Goal: Transaction & Acquisition: Purchase product/service

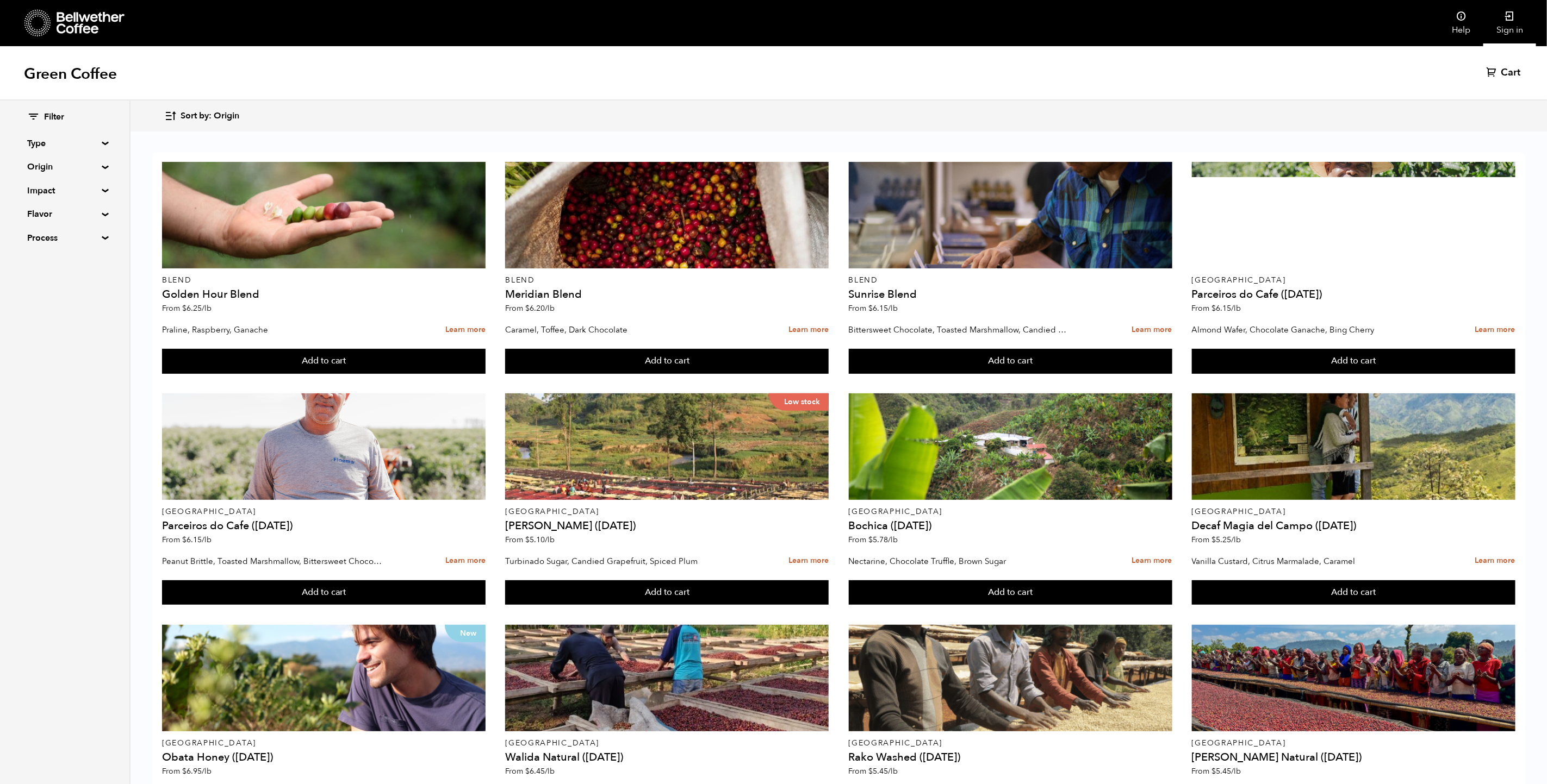
click at [1516, 20] on link "Sign in" at bounding box center [1510, 23] width 52 height 46
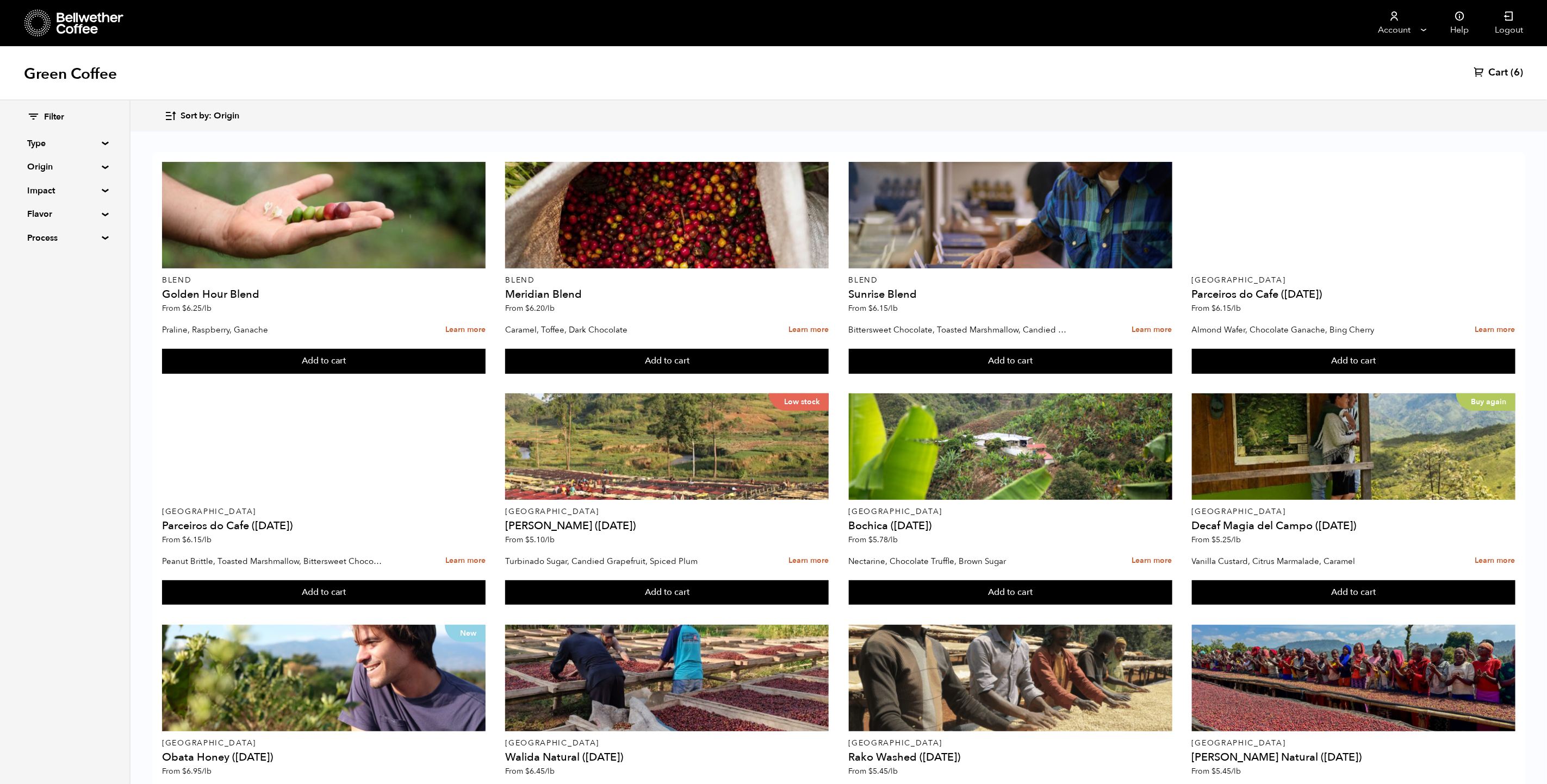
scroll to position [307, 0]
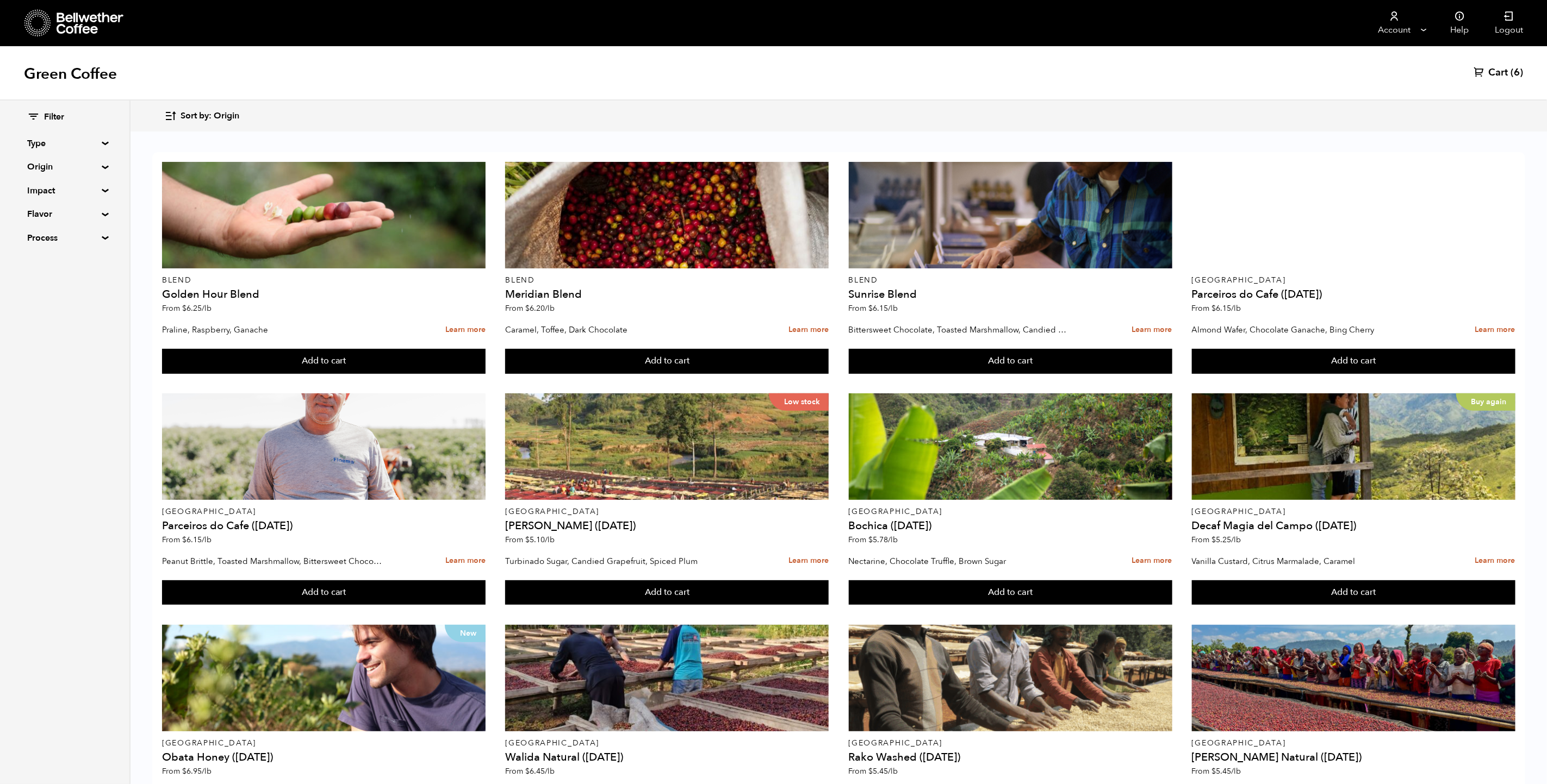
click at [1484, 77] on icon at bounding box center [1479, 71] width 11 height 11
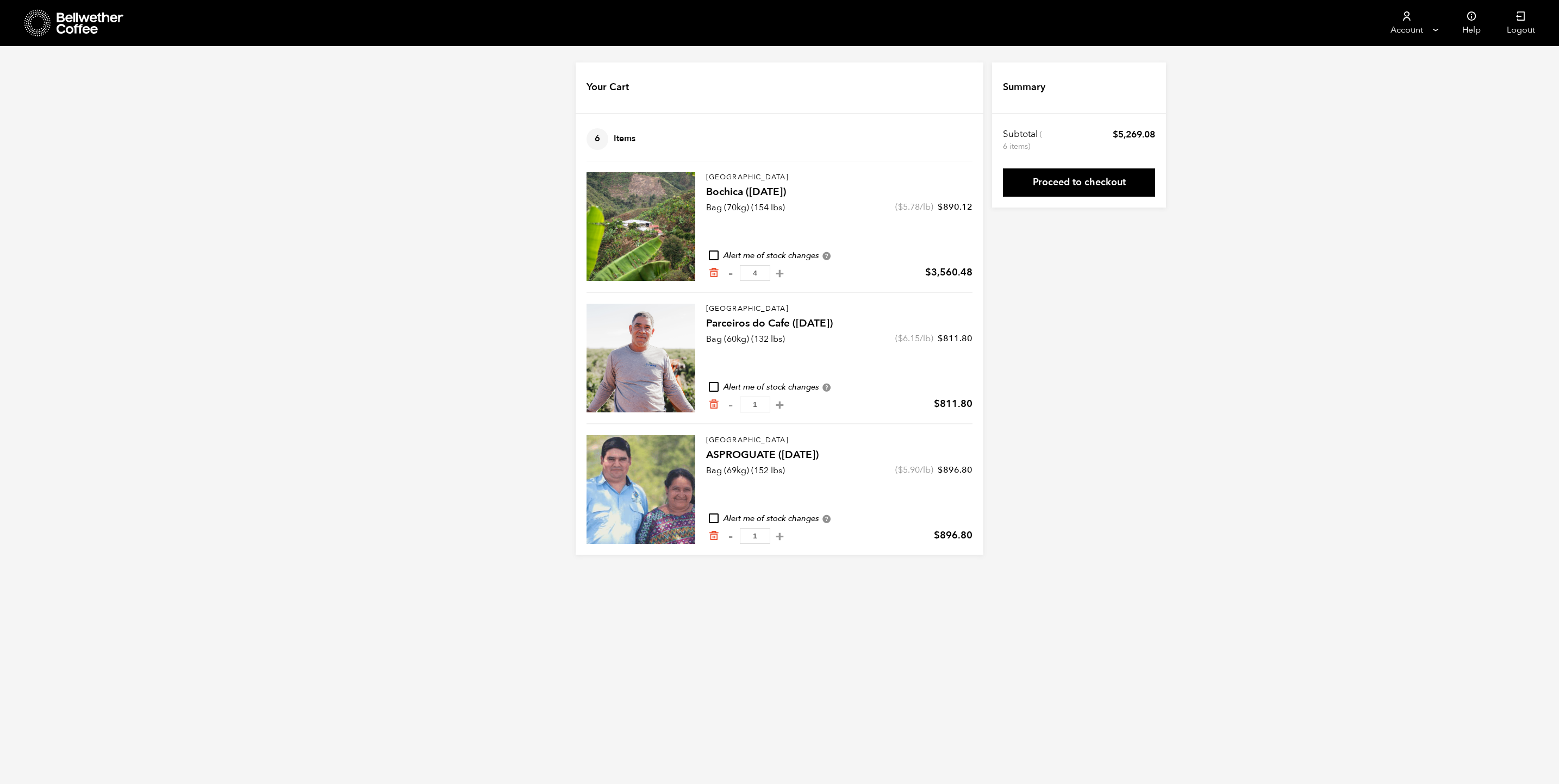
click at [30, 22] on icon at bounding box center [38, 23] width 27 height 28
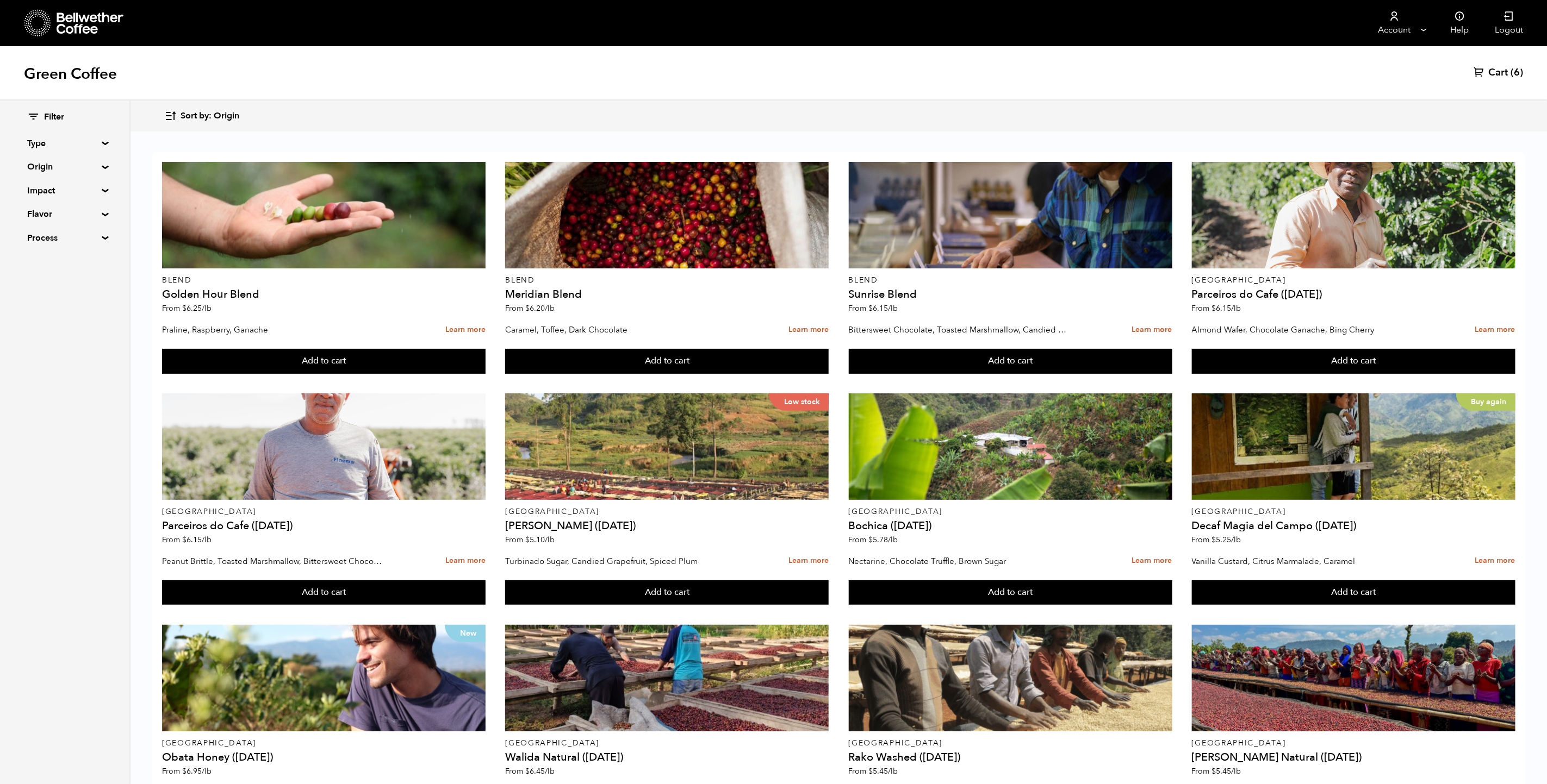
click at [100, 187] on div "Filter Type Blend Single Origin Decaf Seasonal Year Round Origin Blend Brazil B…" at bounding box center [64, 177] width 129 height 155
click at [100, 189] on summary "Impact" at bounding box center [64, 190] width 75 height 13
click at [33, 224] on input "Women's Lot" at bounding box center [32, 229] width 10 height 10
checkbox input "true"
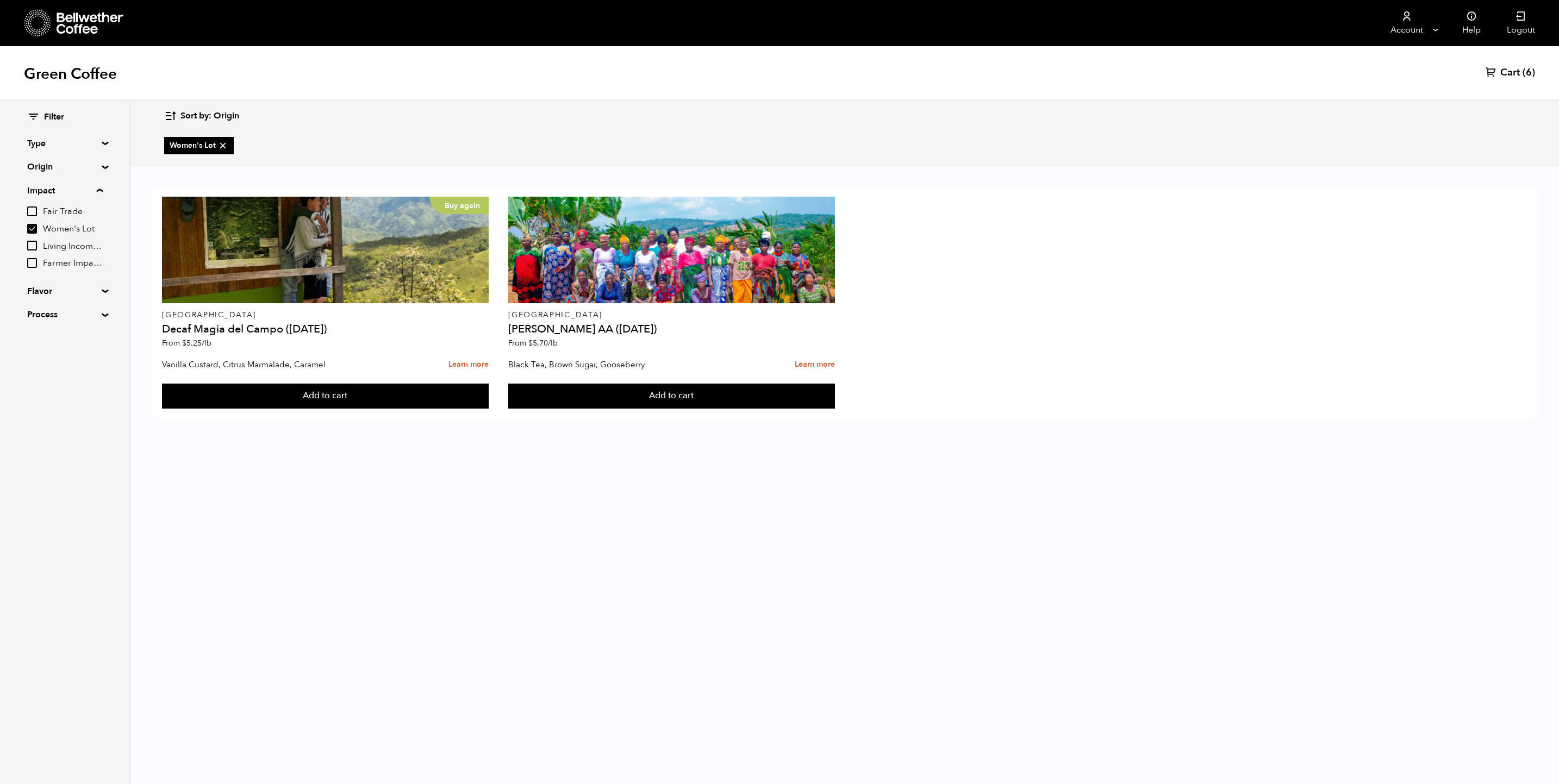
click at [1513, 77] on span "Cart" at bounding box center [1509, 72] width 19 height 13
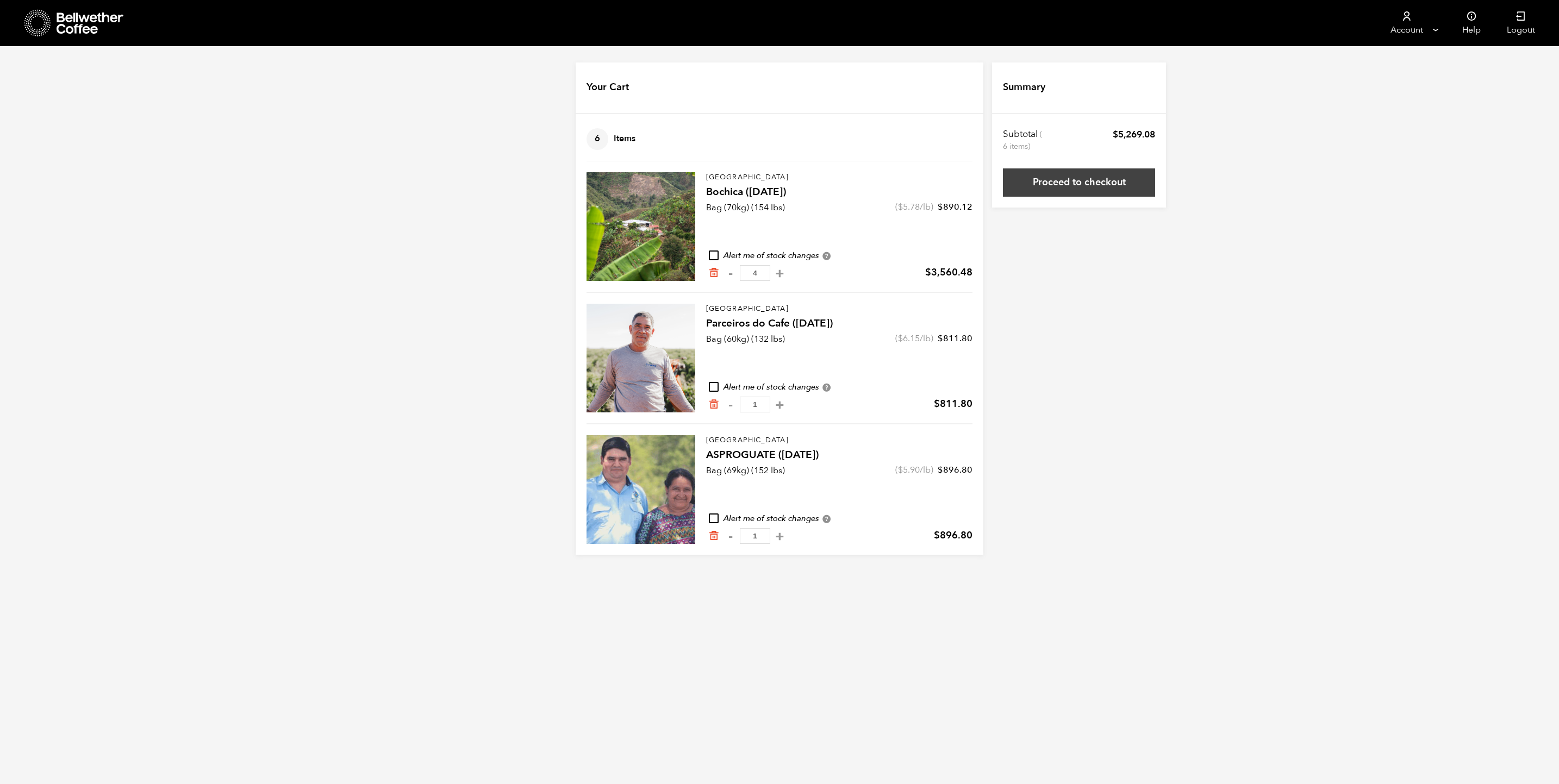
click at [1054, 181] on link "Proceed to checkout" at bounding box center [1079, 182] width 152 height 28
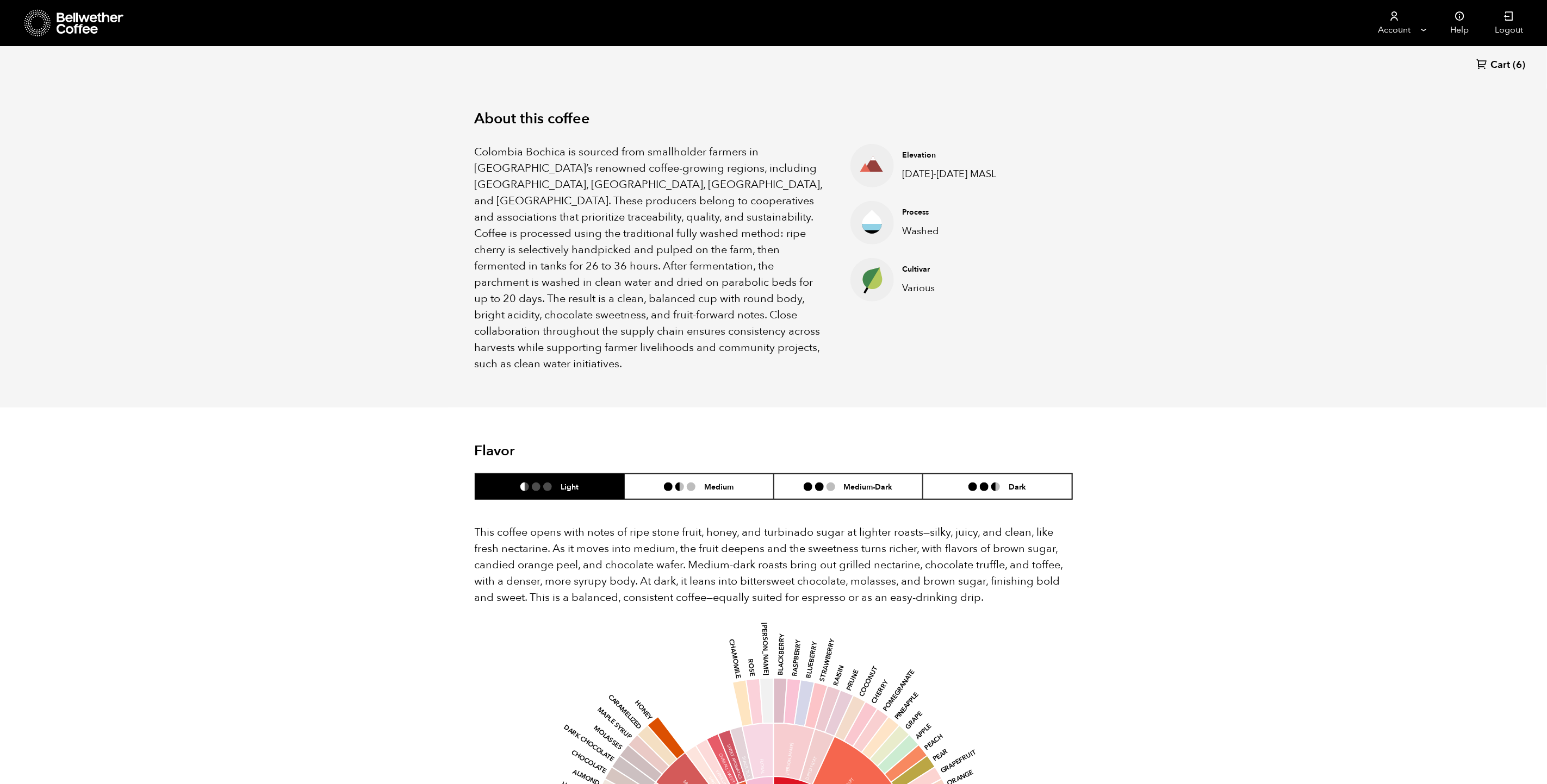
scroll to position [489, 0]
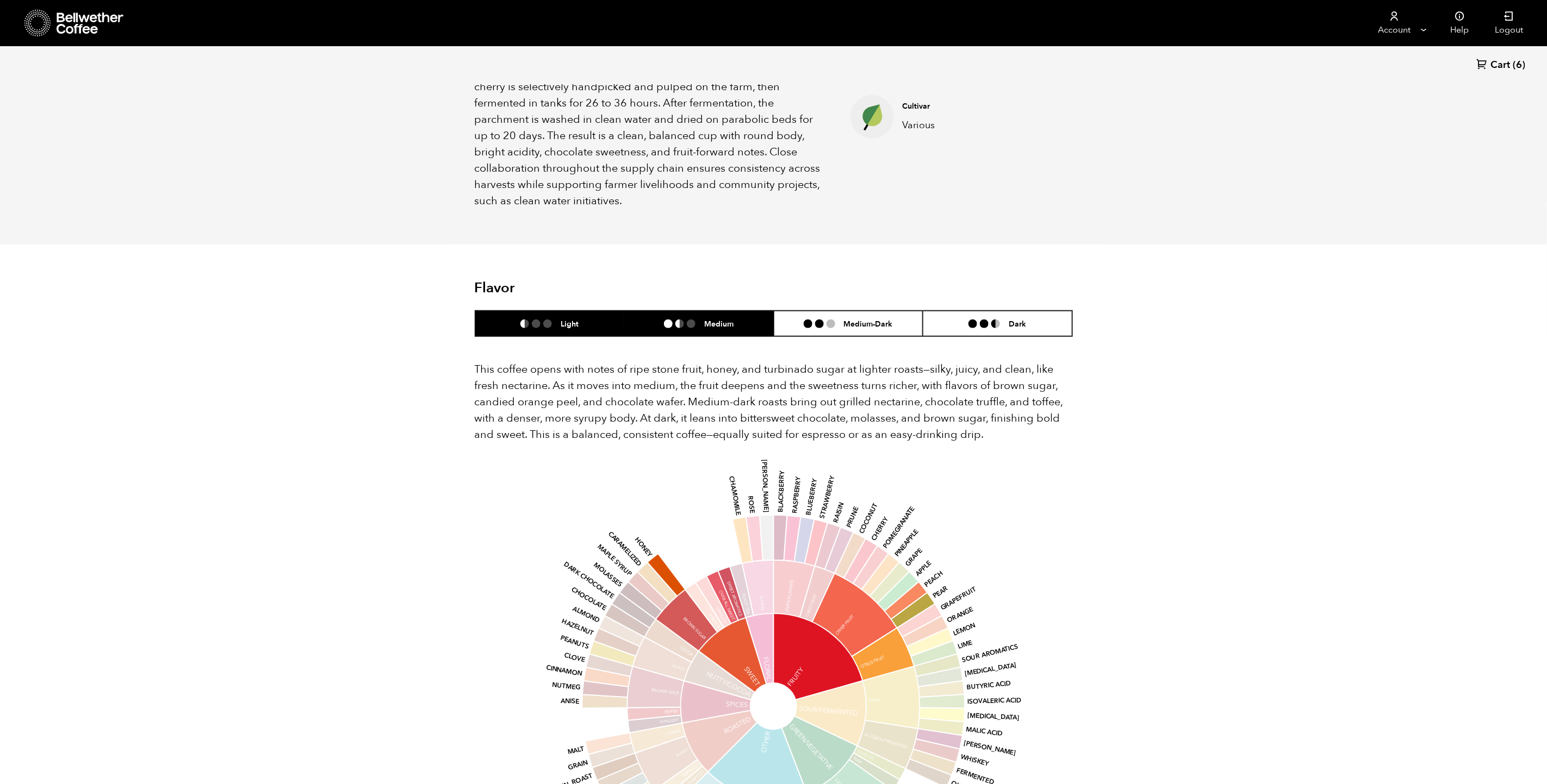
click at [722, 319] on h6 "Medium" at bounding box center [719, 324] width 30 height 9
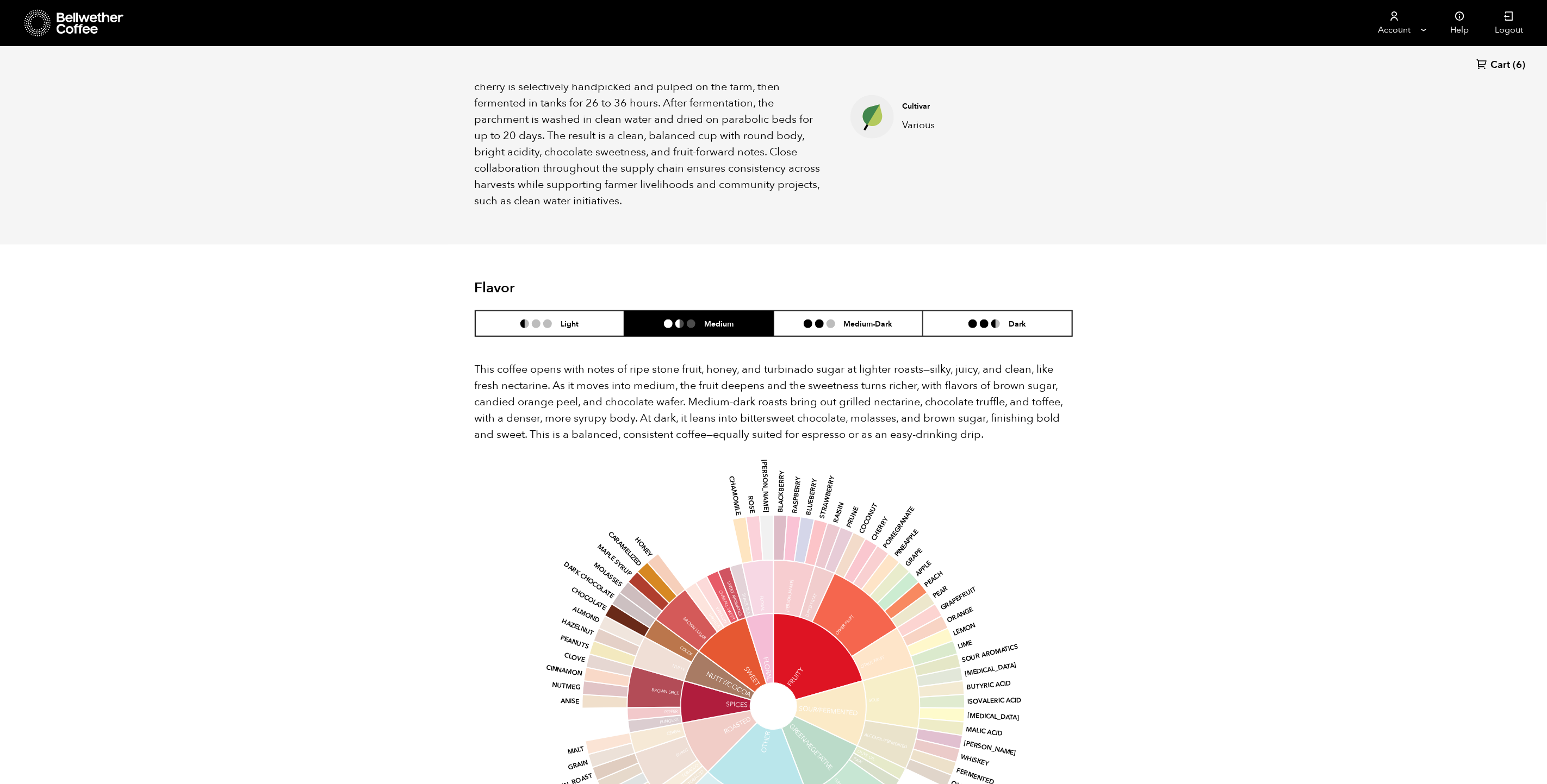
click at [817, 337] on div "This coffee opens with notes of ripe stone fruit, honey, and turbinado sugar at…" at bounding box center [774, 637] width 599 height 601
click at [824, 311] on li "Medium-Dark" at bounding box center [848, 324] width 150 height 25
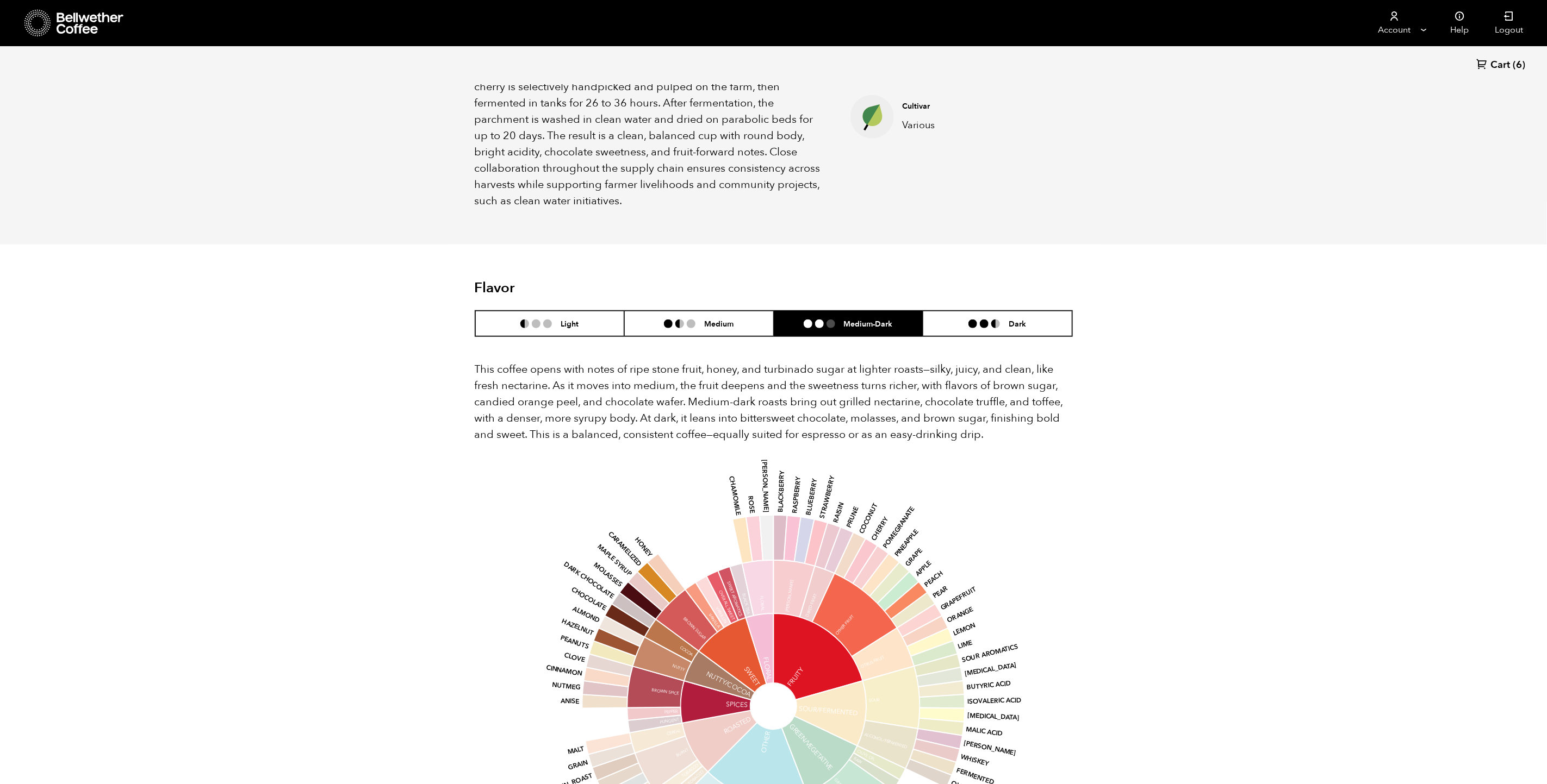
click at [1009, 280] on header "Flavor Light Medium Medium-Dark Dark" at bounding box center [774, 308] width 599 height 57
click at [1012, 311] on li "Dark" at bounding box center [998, 324] width 150 height 25
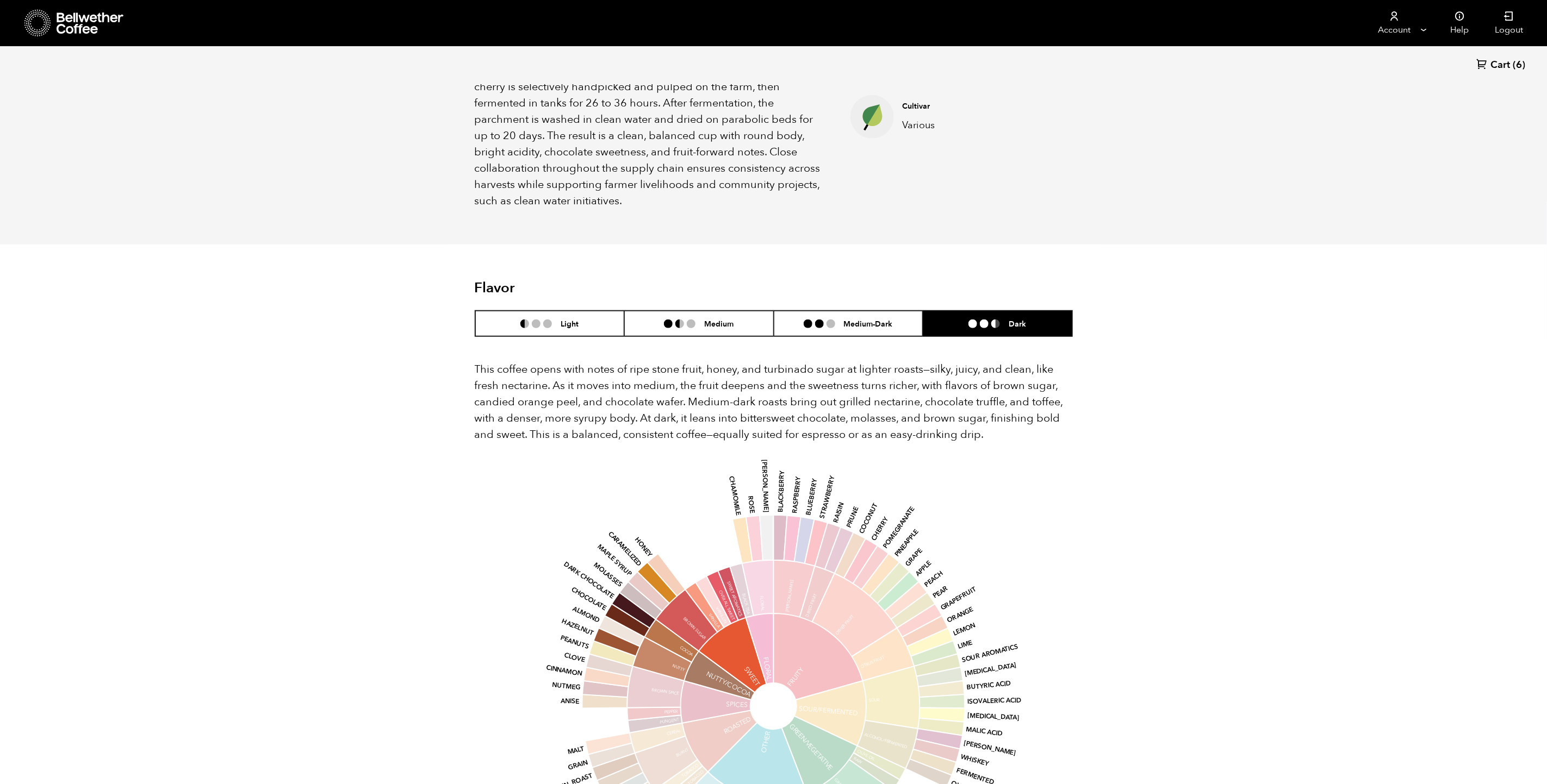
scroll to position [81, 0]
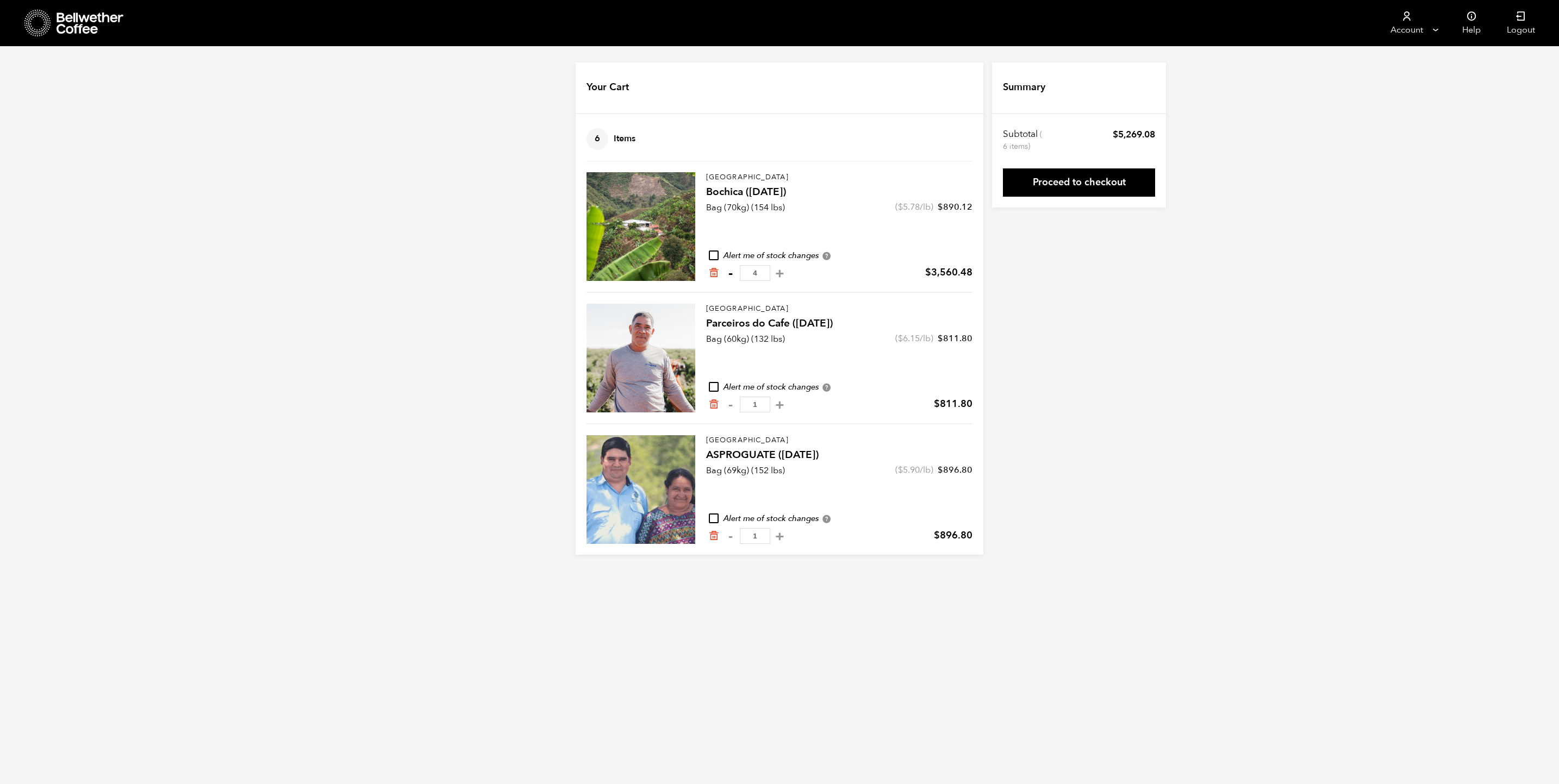
click at [730, 271] on button "-" at bounding box center [730, 273] width 14 height 11
type input "3"
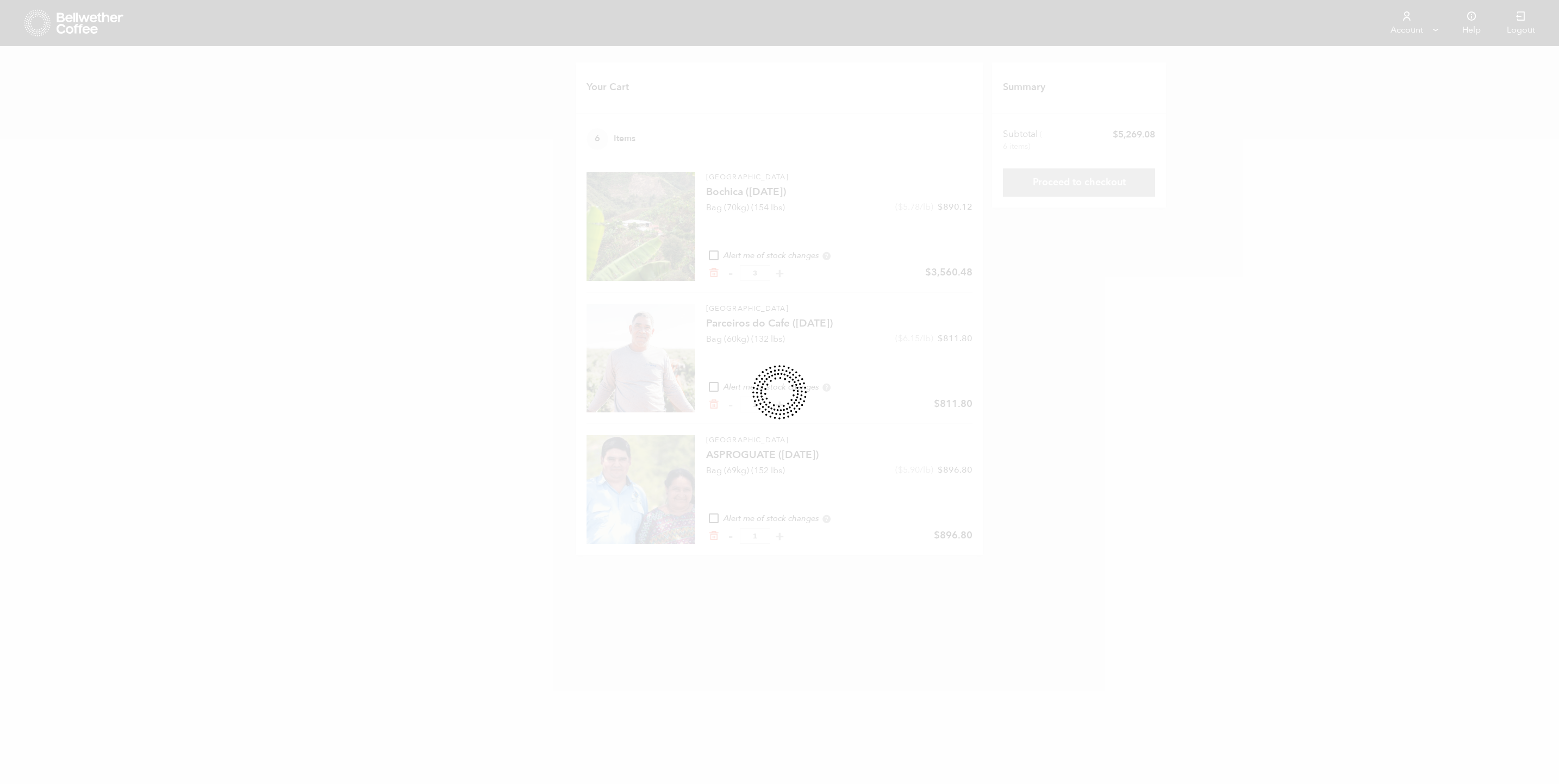
click at [47, 19] on div at bounding box center [779, 392] width 1559 height 784
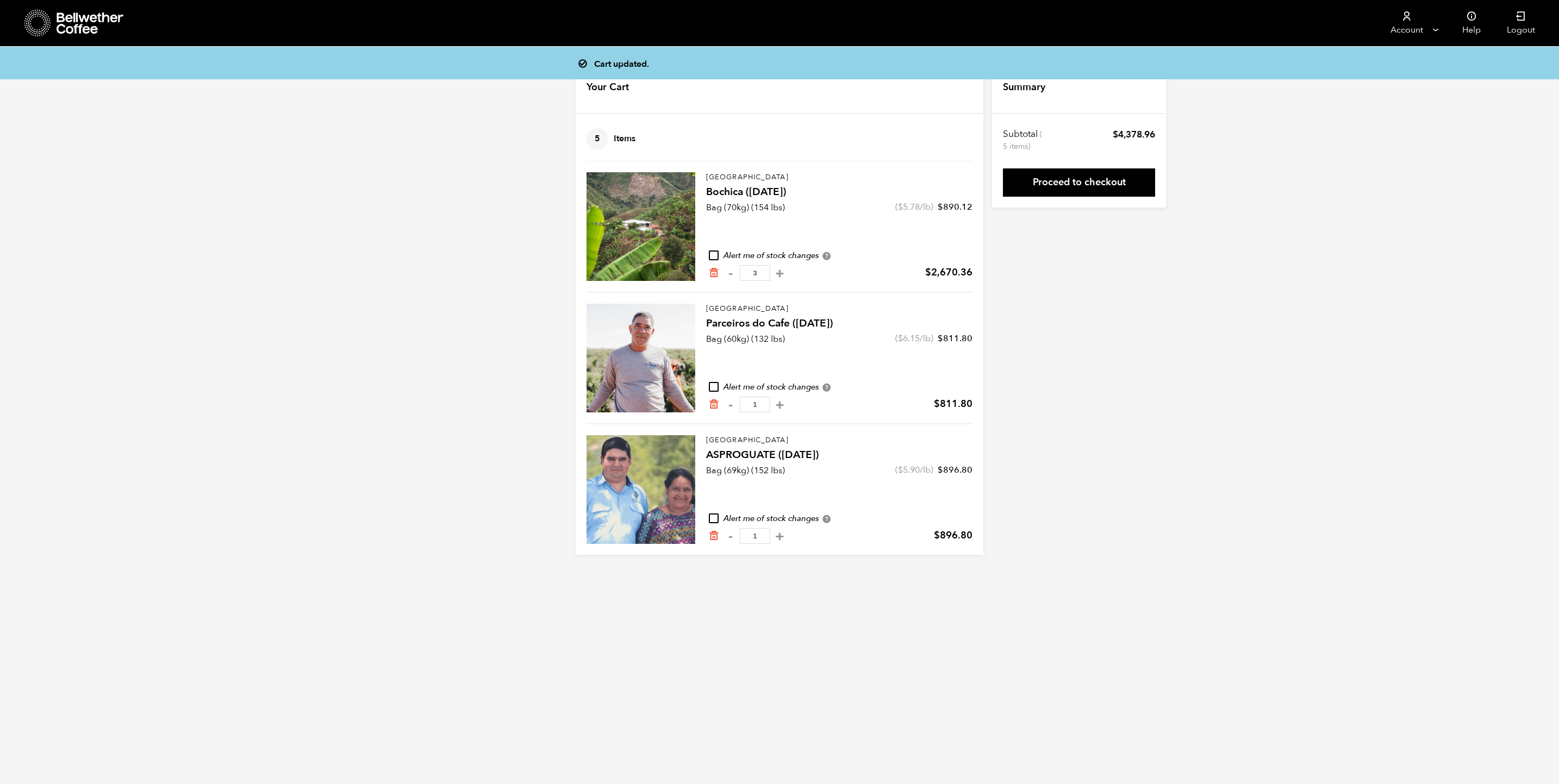
click at [47, 19] on icon at bounding box center [46, 19] width 1 height 1
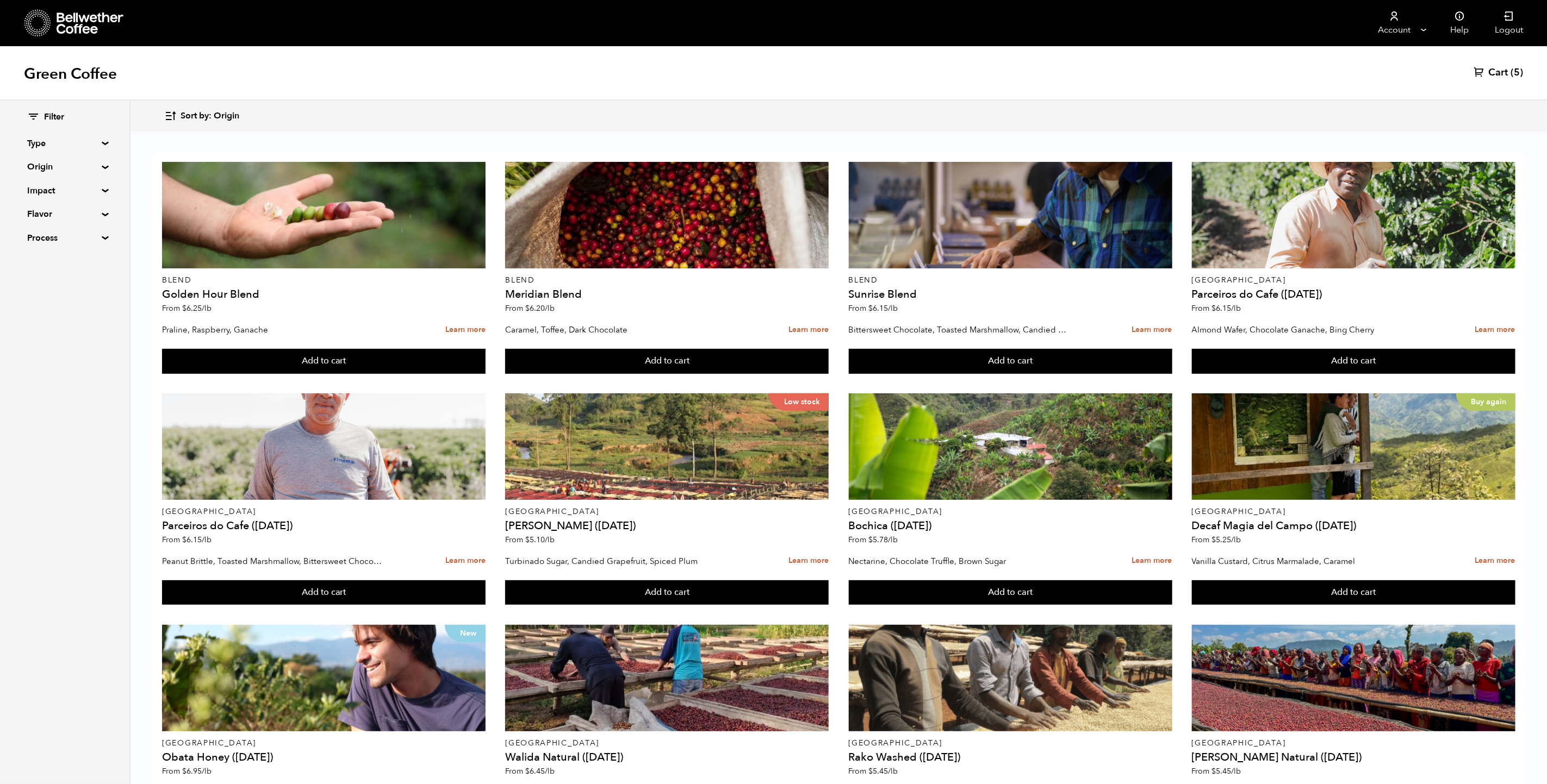
click at [1488, 74] on link "Cart (5)" at bounding box center [1498, 72] width 50 height 13
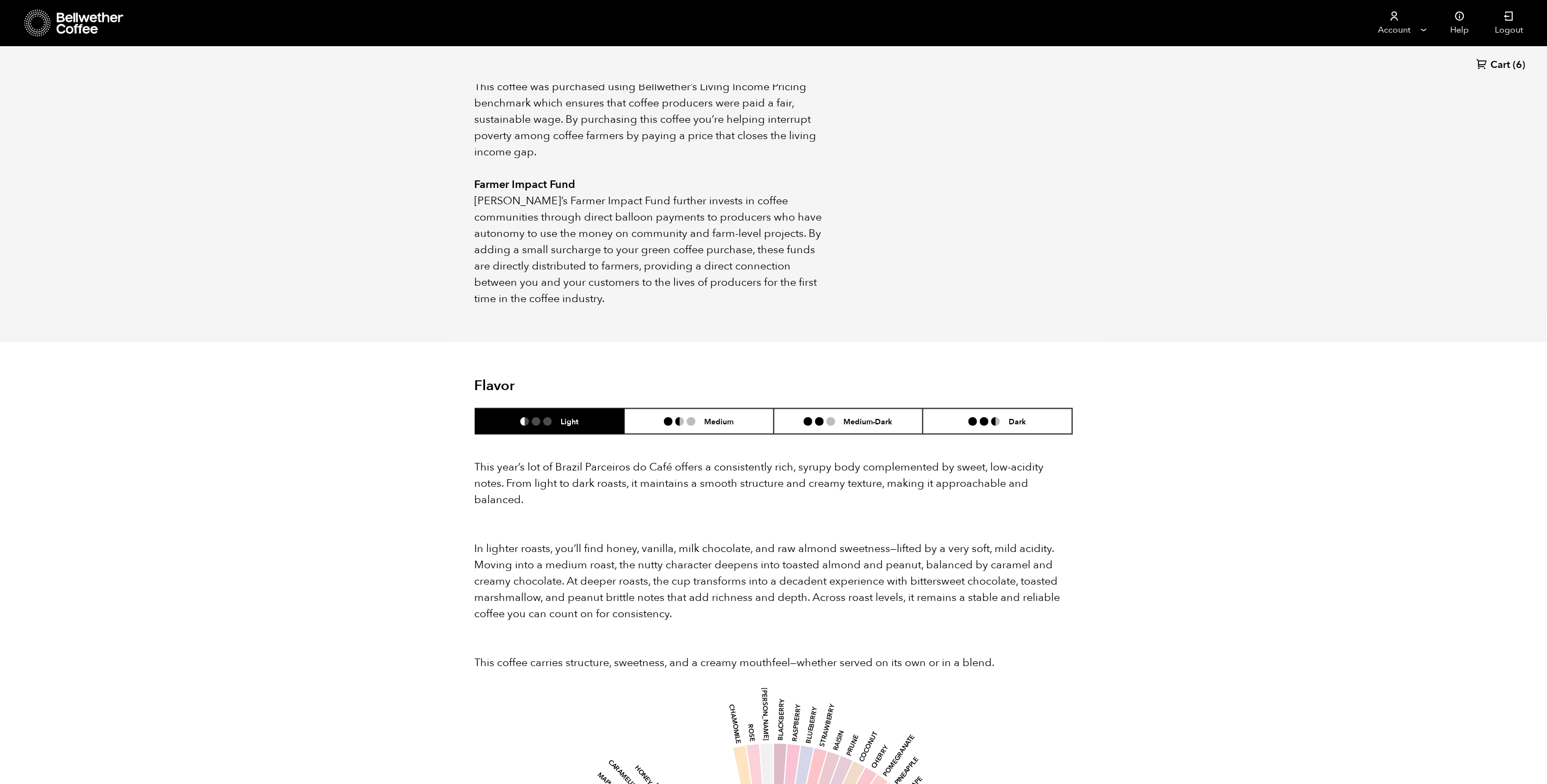
scroll to position [733, 0]
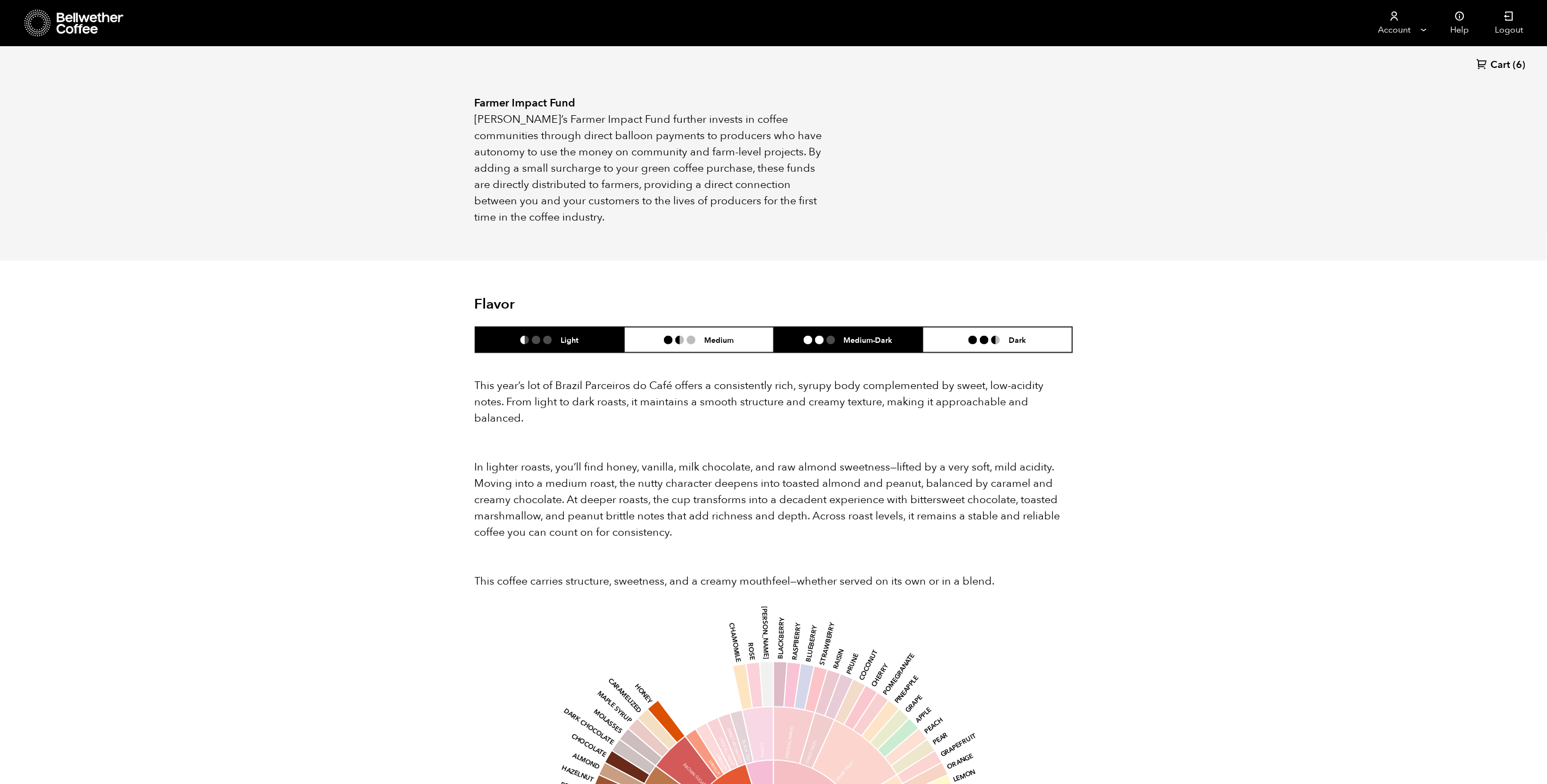
click at [840, 335] on ul at bounding box center [824, 340] width 41 height 8
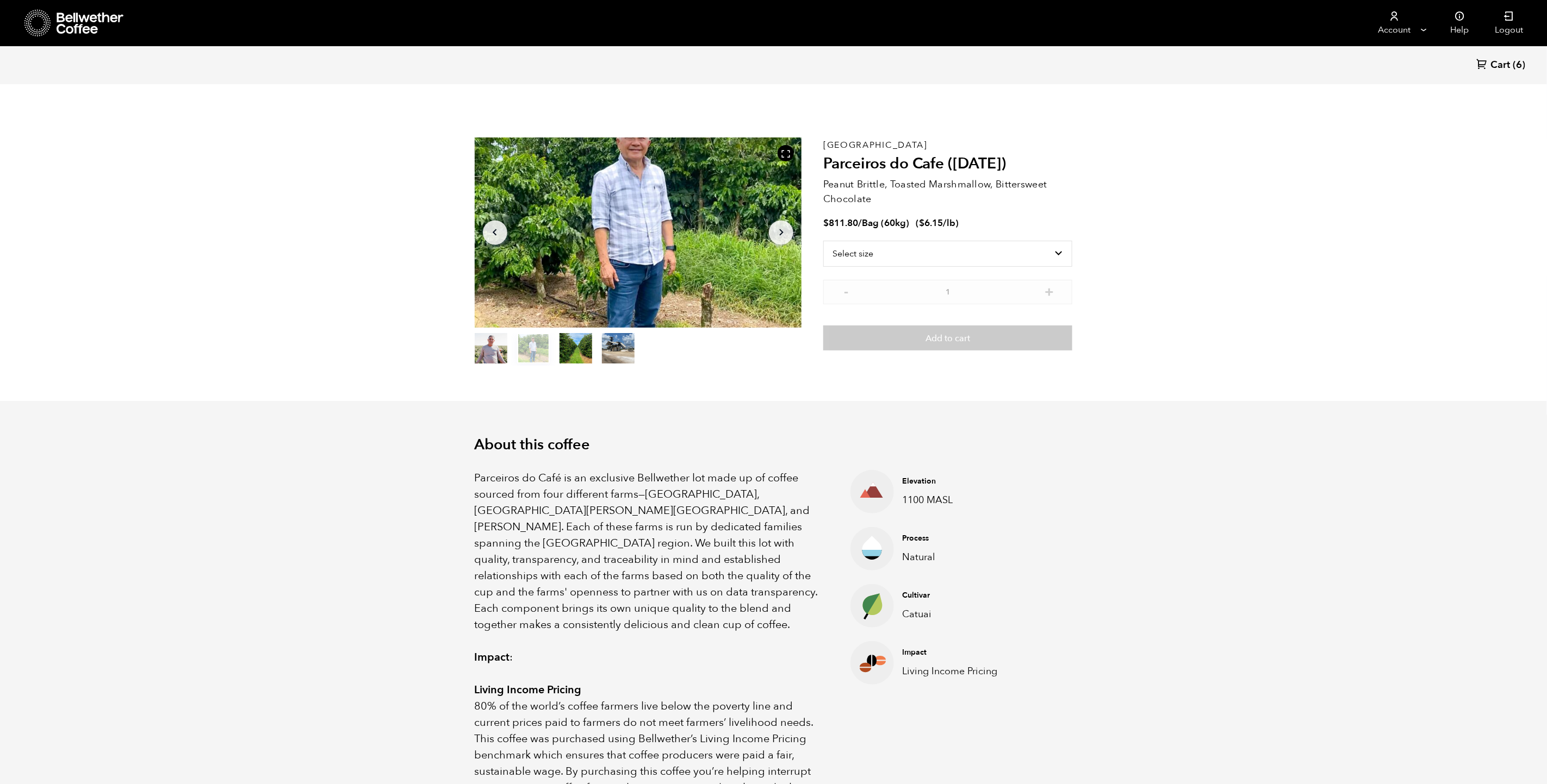
scroll to position [326, 0]
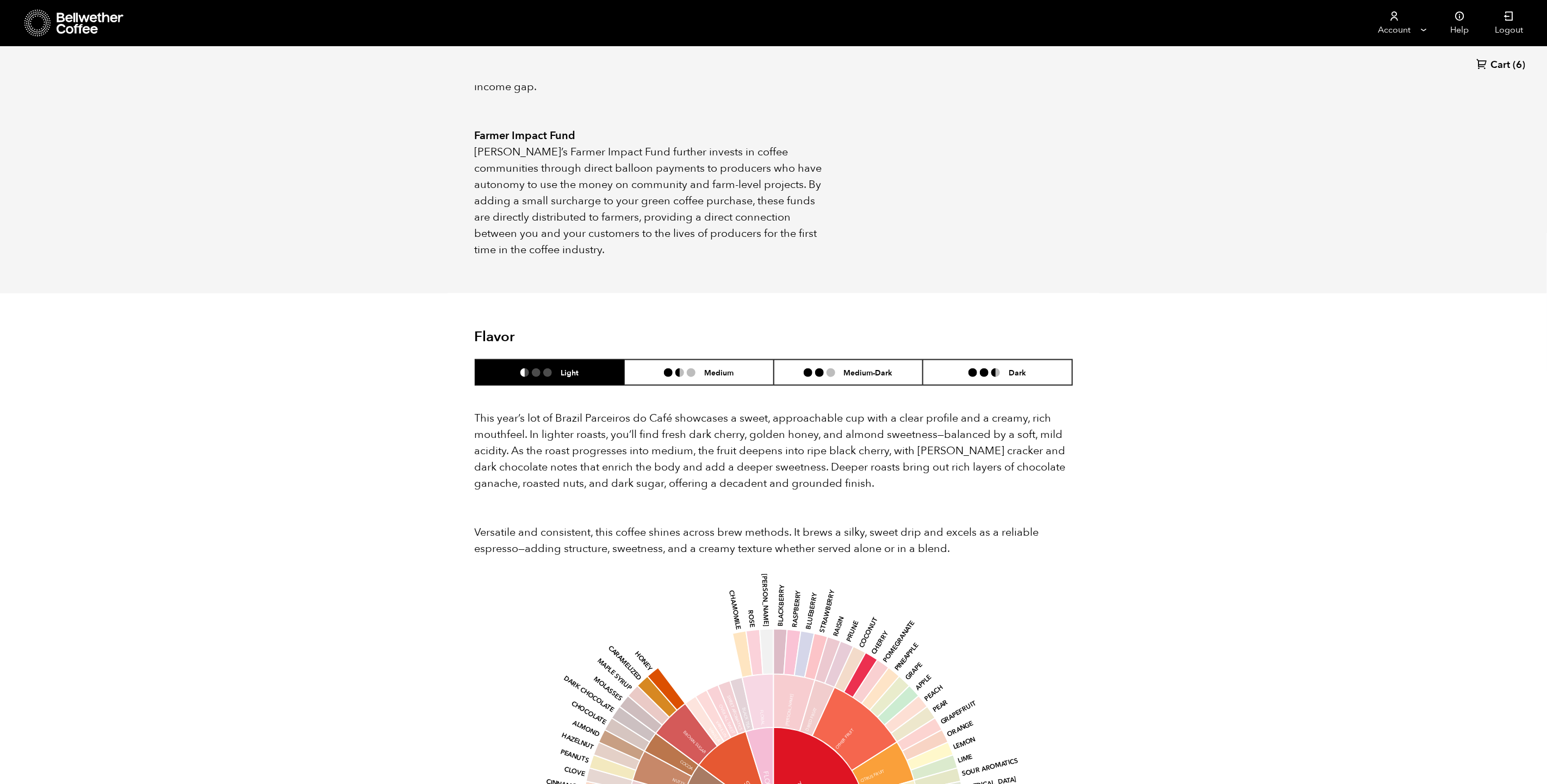
scroll to position [896, 0]
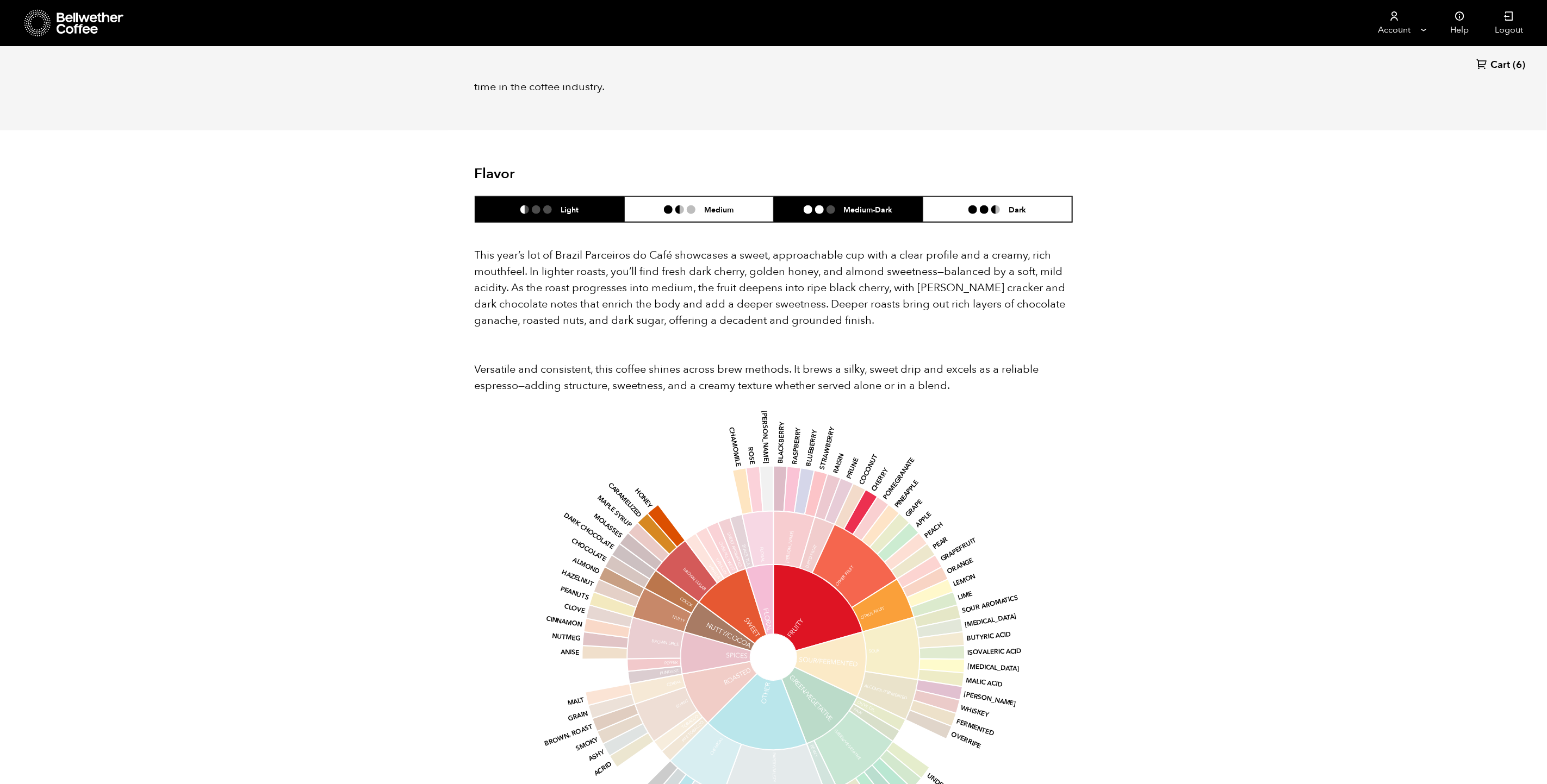
click at [866, 204] on h6 "Medium-Dark" at bounding box center [868, 209] width 49 height 9
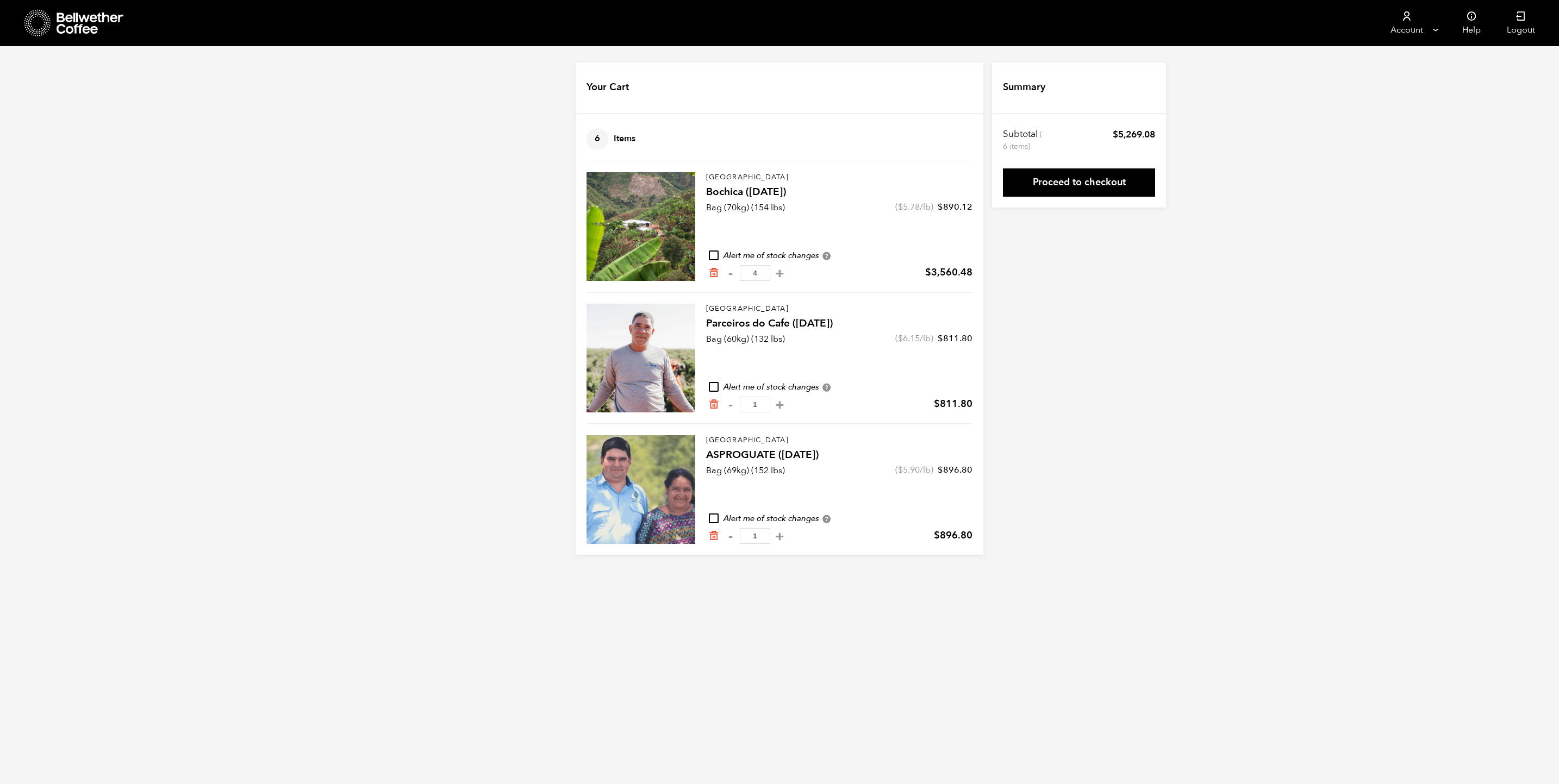
click at [787, 401] on button "+" at bounding box center [780, 405] width 14 height 11
type input "2"
click at [787, 403] on button "+" at bounding box center [780, 405] width 14 height 11
type input "3"
click at [506, 251] on div "Cart updated. Your Cart 8 Items Update cart 8 Items Colombia Bochica ([DATE]) $…" at bounding box center [779, 308] width 1559 height 493
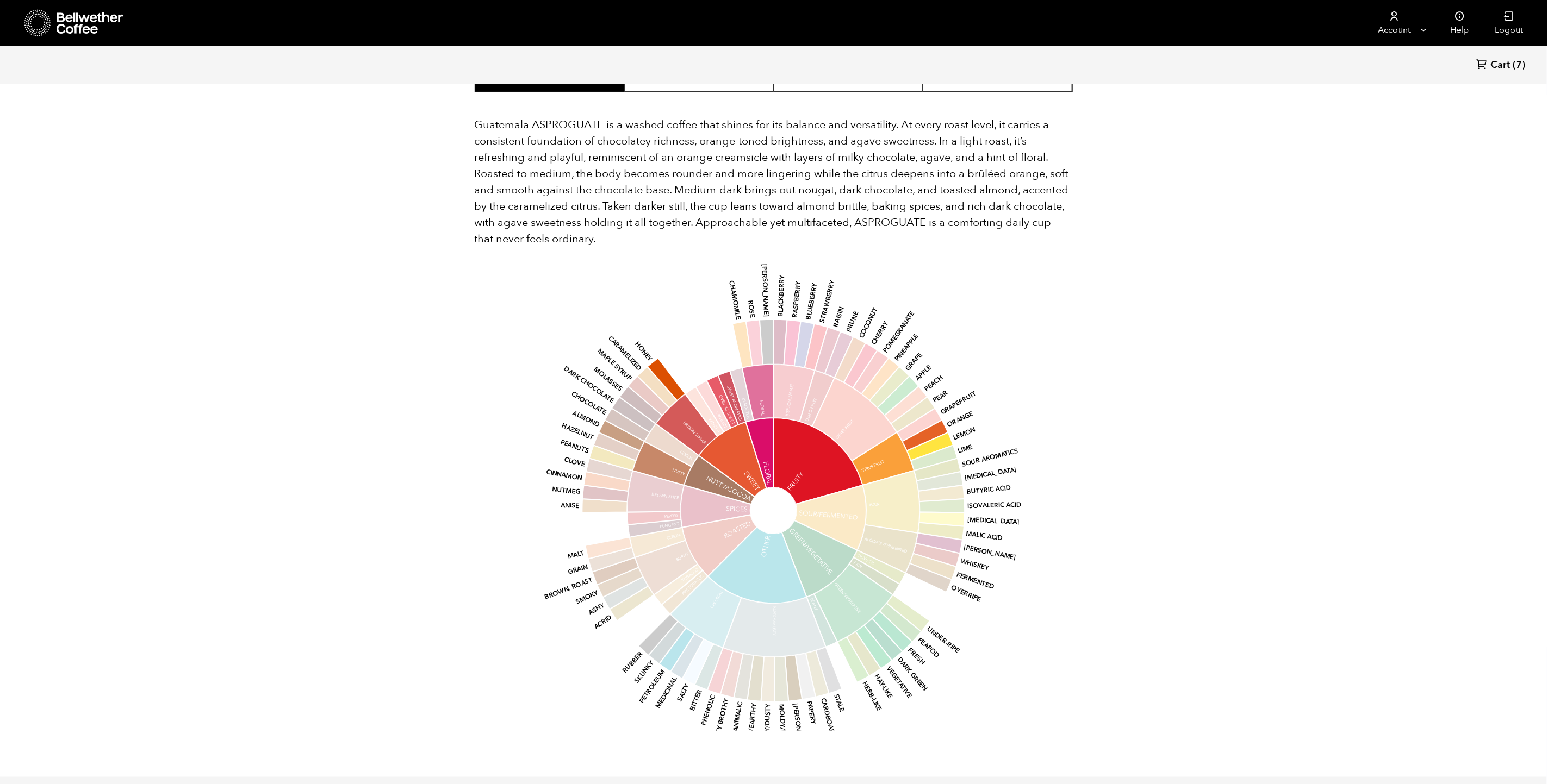
scroll to position [570, 0]
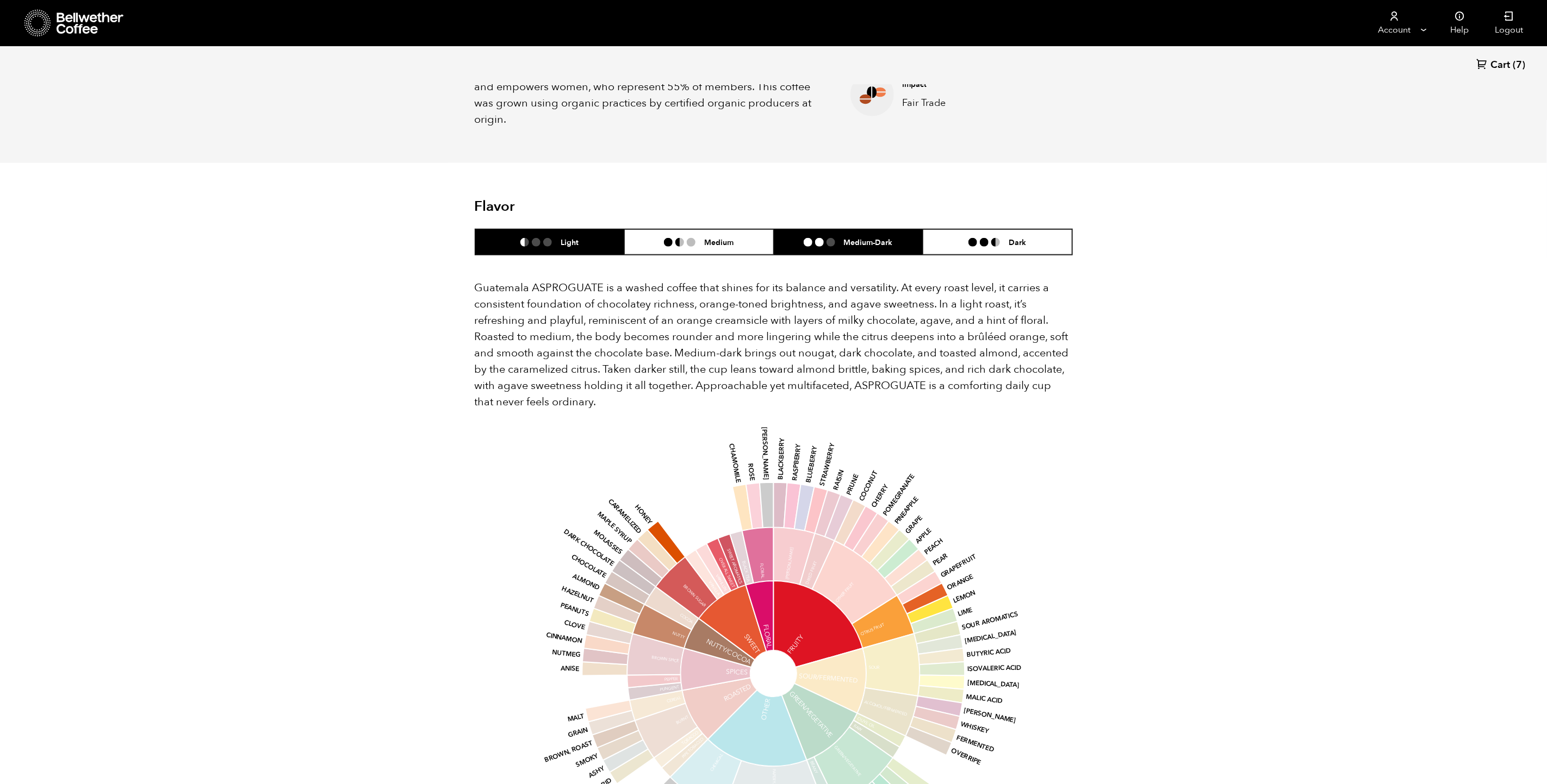
click at [840, 229] on li "Medium-Dark" at bounding box center [848, 242] width 150 height 25
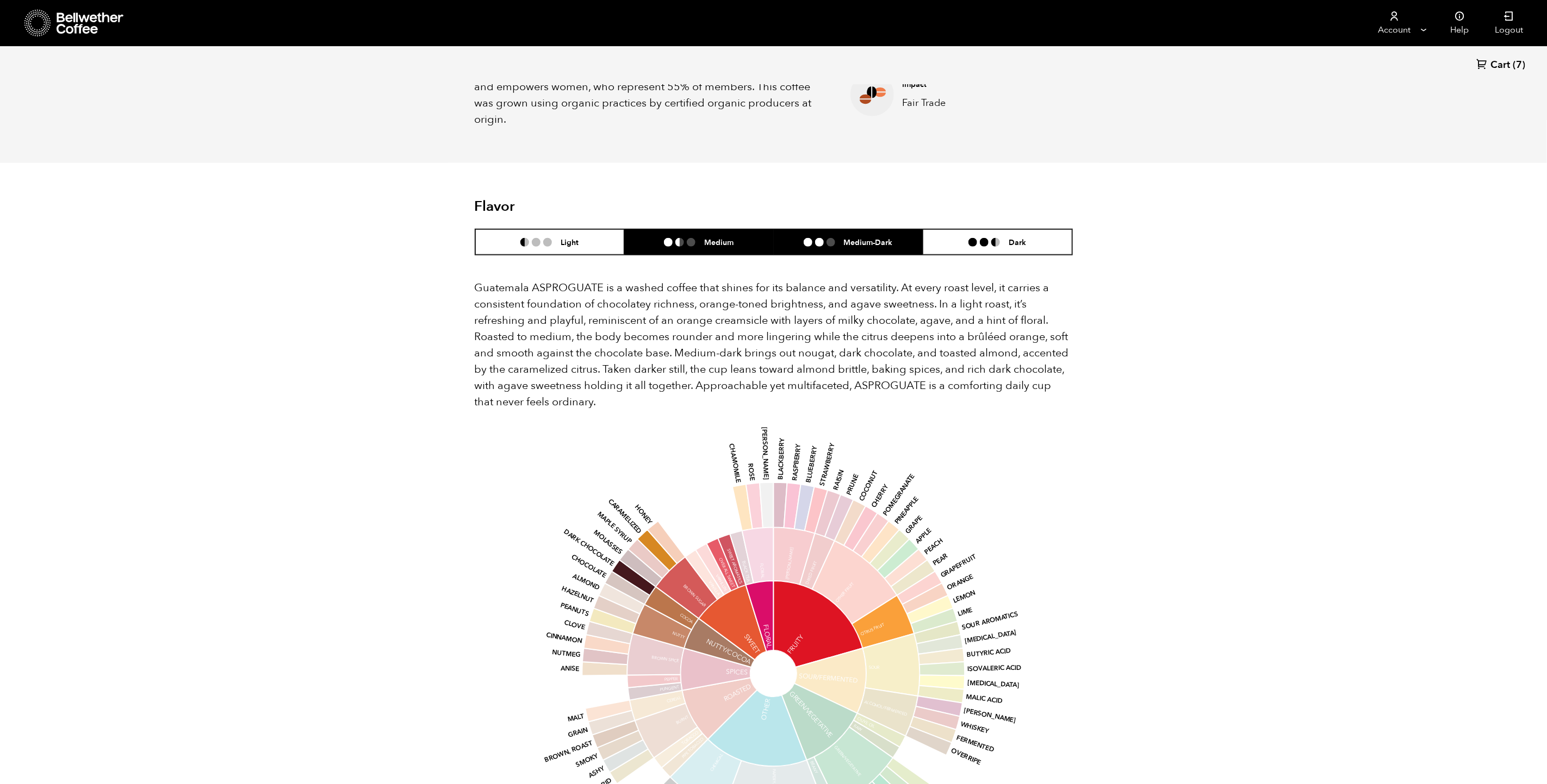
click at [707, 237] on h6 "Medium" at bounding box center [719, 242] width 30 height 9
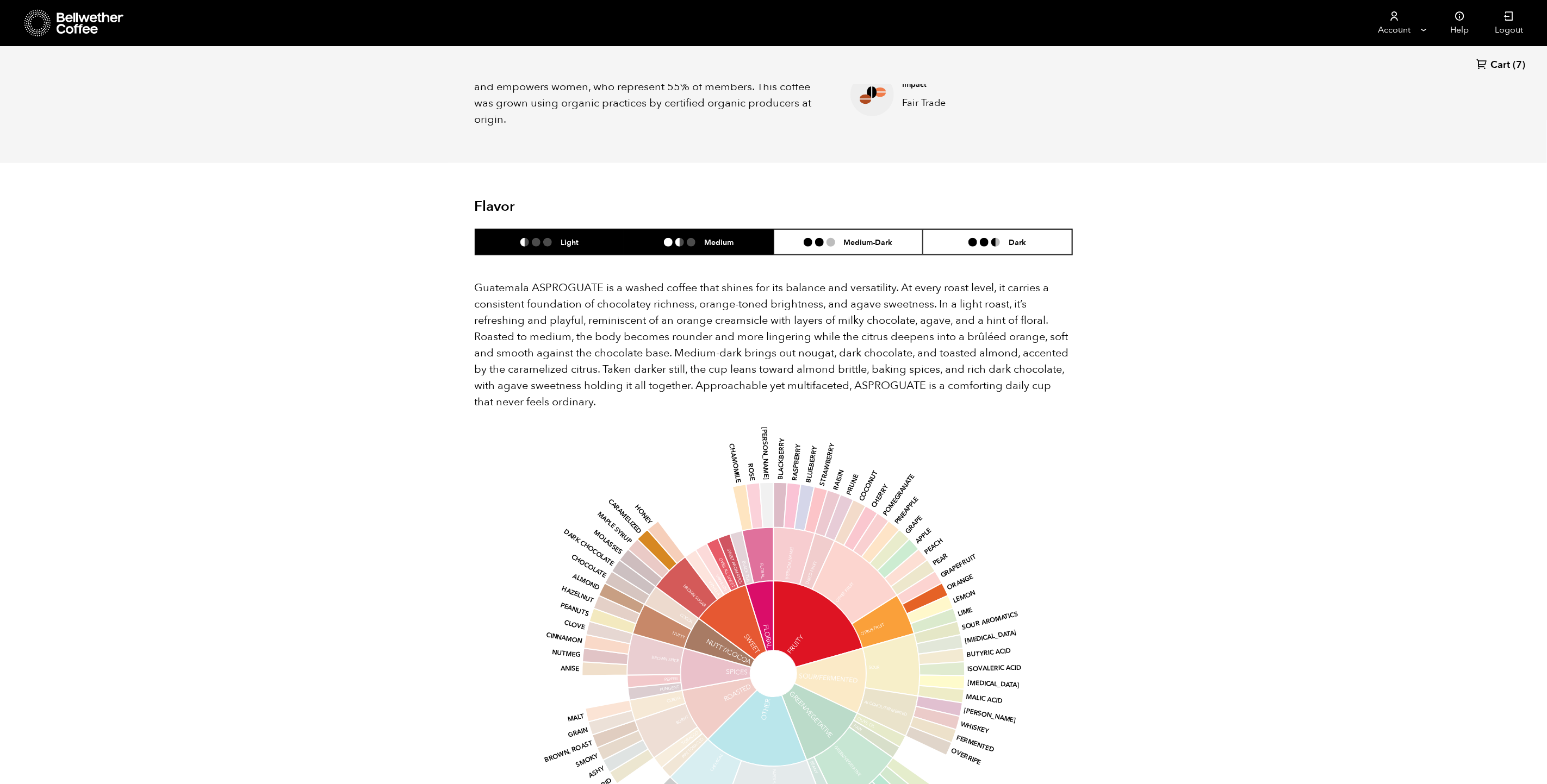
click at [599, 236] on li "Light" at bounding box center [549, 242] width 150 height 25
click at [874, 209] on header "Flavor Light Medium Medium-Dark Dark" at bounding box center [774, 227] width 599 height 57
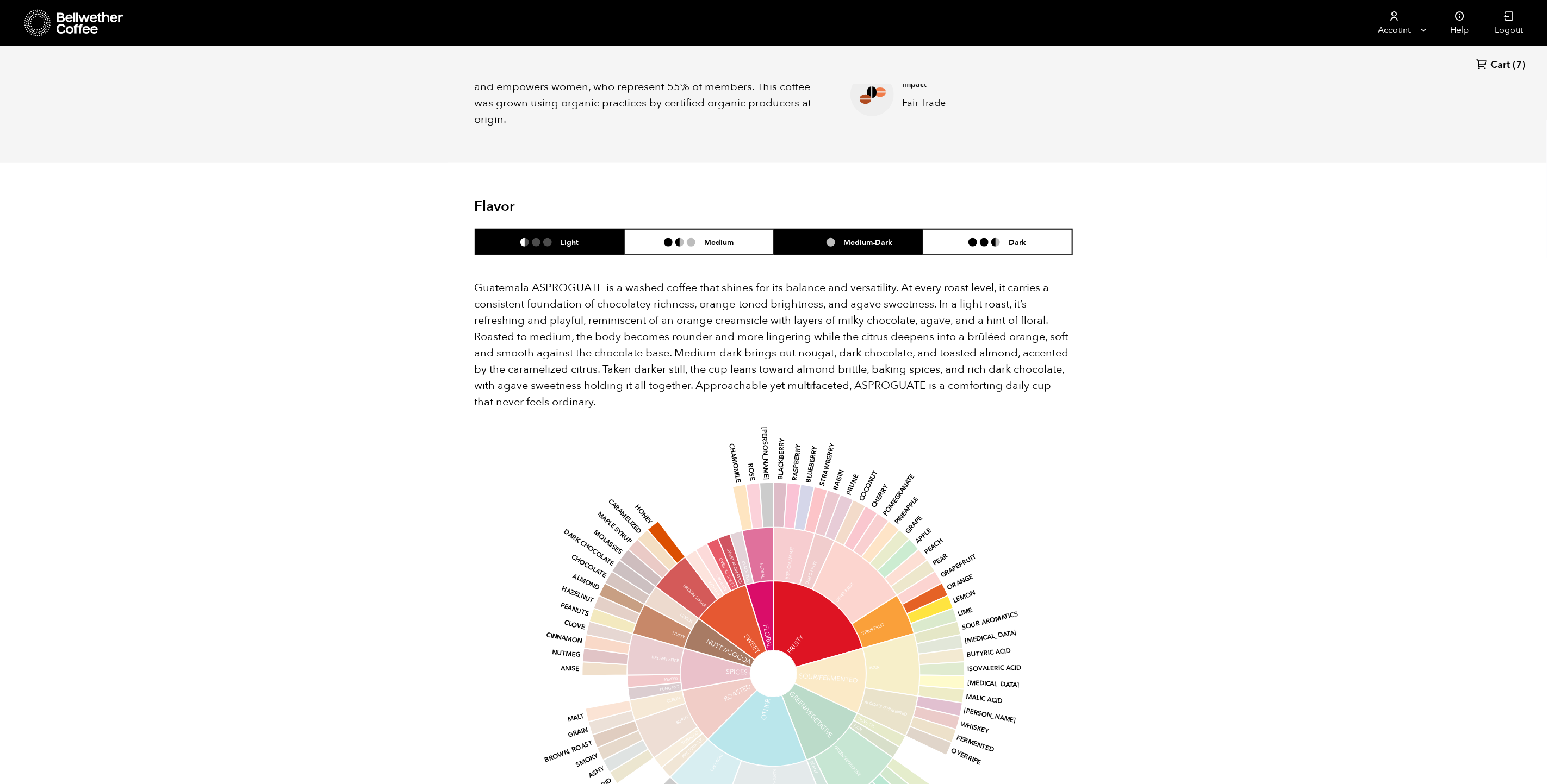
click at [874, 237] on h6 "Medium-Dark" at bounding box center [868, 242] width 49 height 9
